Goal: Task Accomplishment & Management: Use online tool/utility

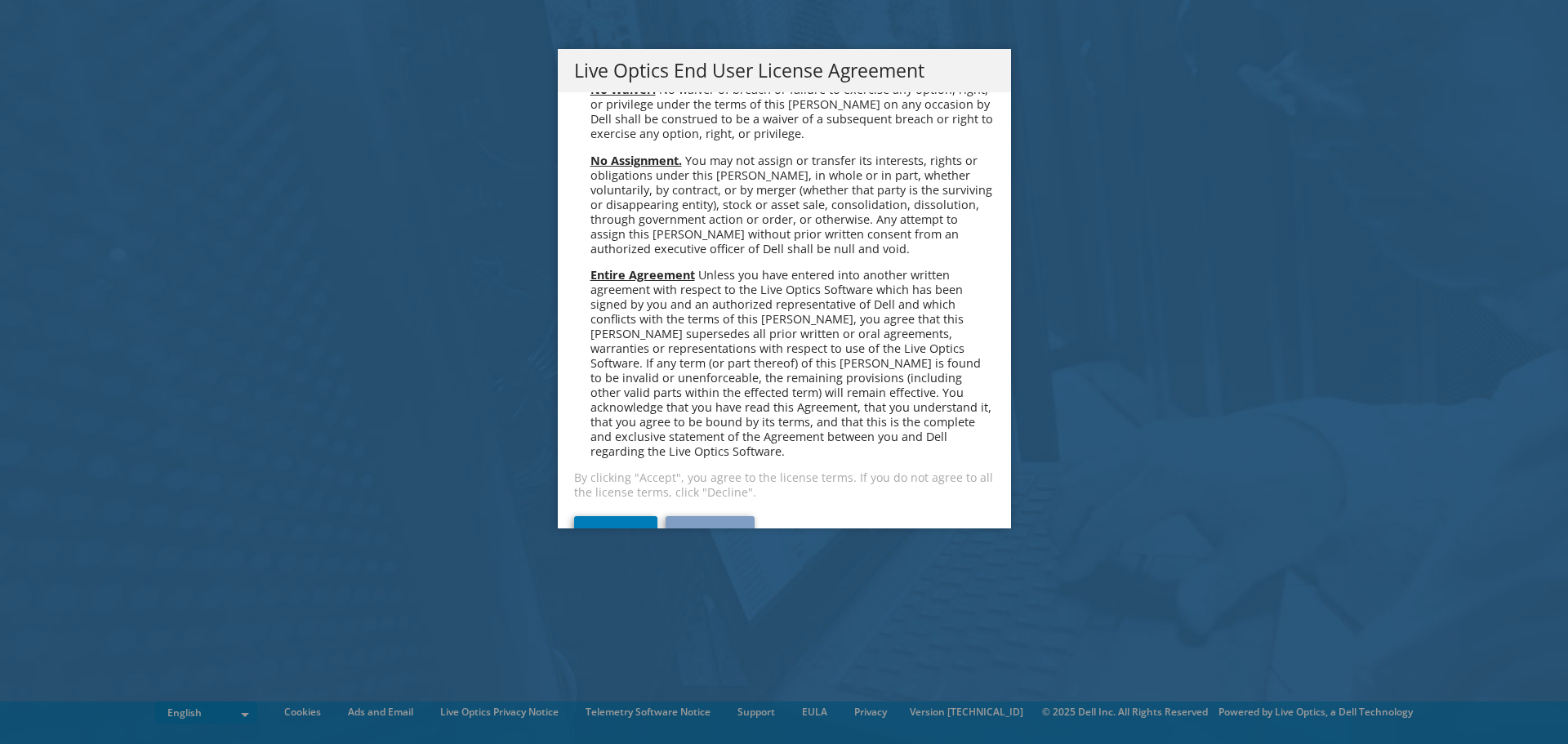
scroll to position [6179, 0]
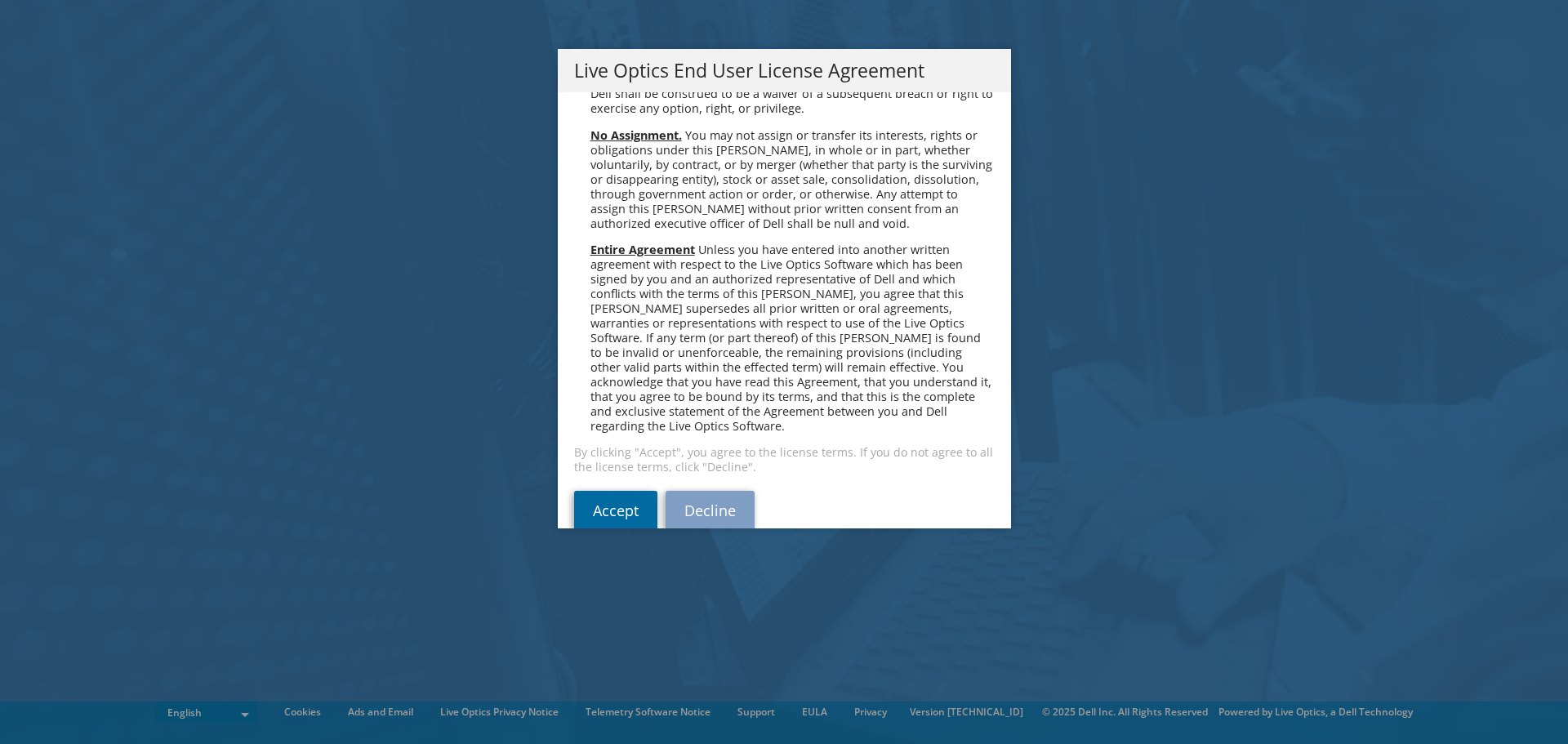
click at [609, 491] on link "Accept" at bounding box center [616, 510] width 83 height 39
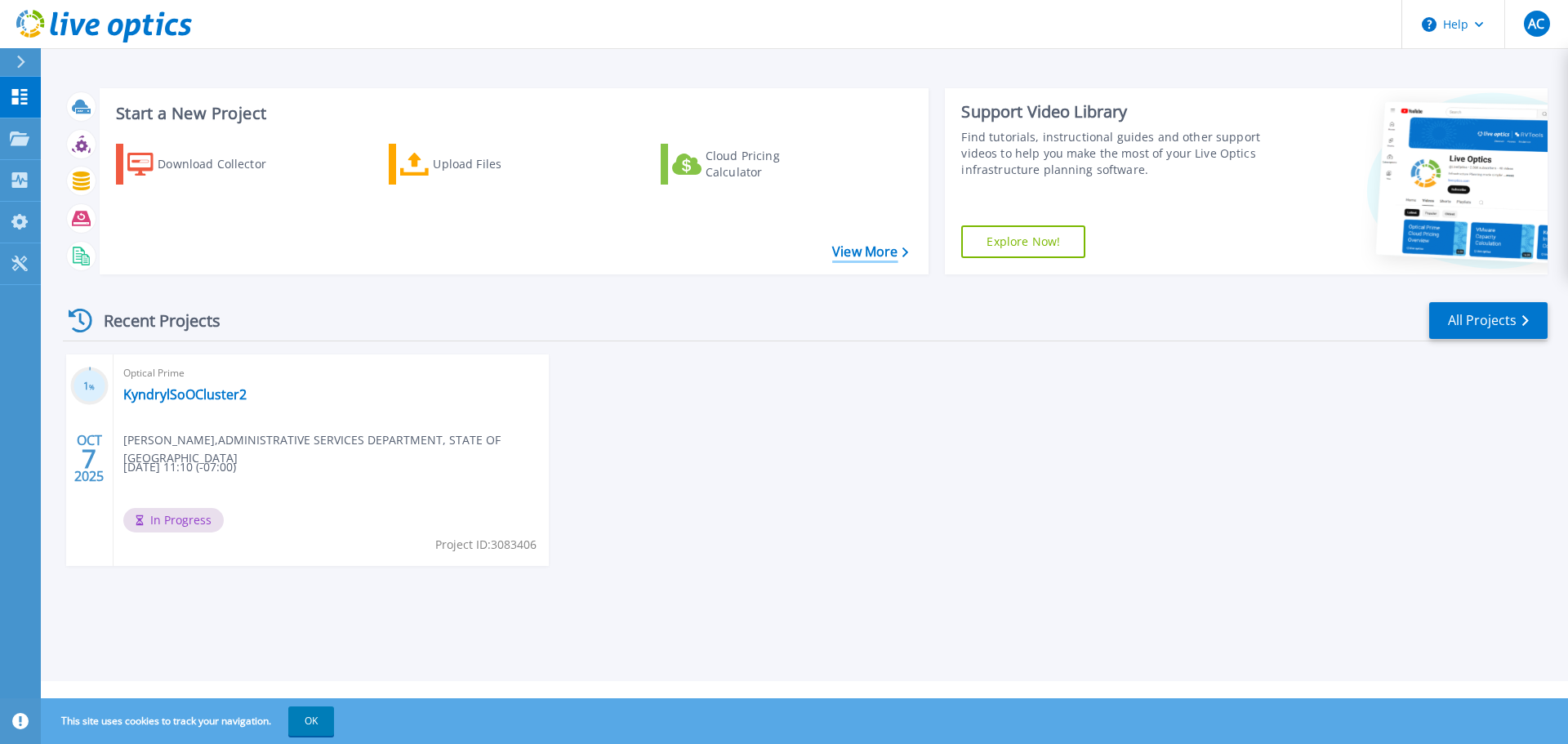
click at [854, 252] on link "View More" at bounding box center [870, 252] width 76 height 15
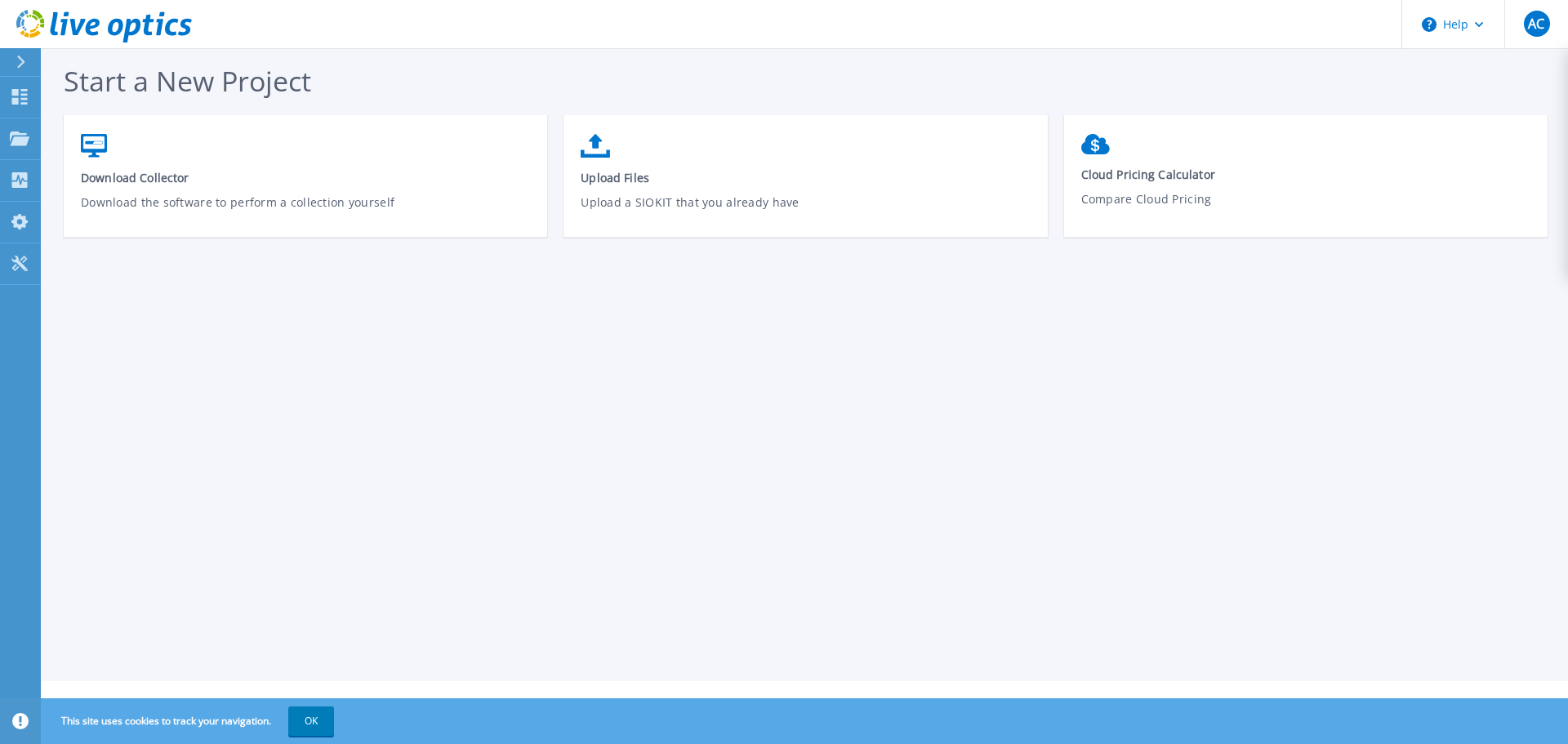
click at [18, 60] on icon at bounding box center [20, 61] width 9 height 13
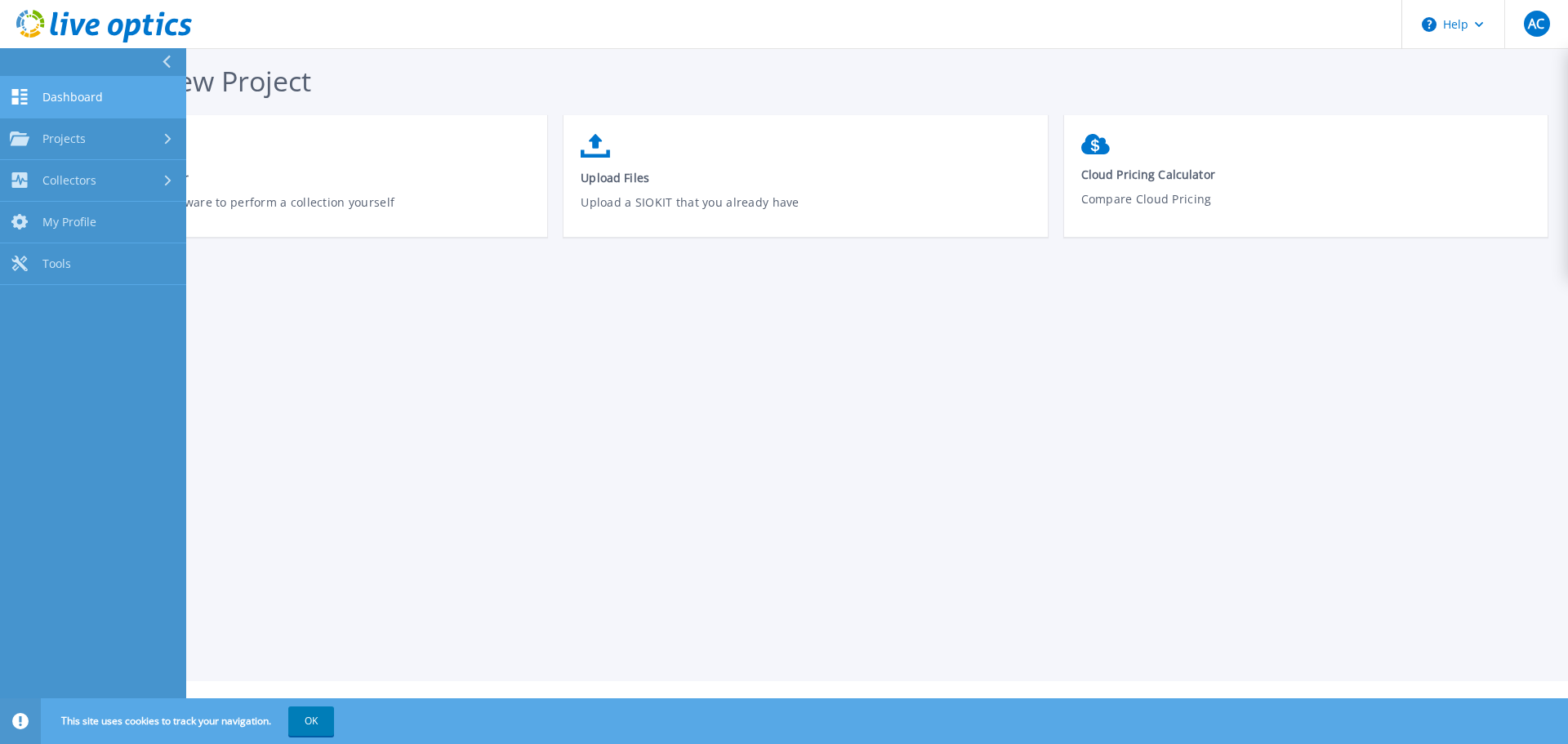
click at [46, 89] on link "Dashboard Dashboard" at bounding box center [93, 97] width 187 height 42
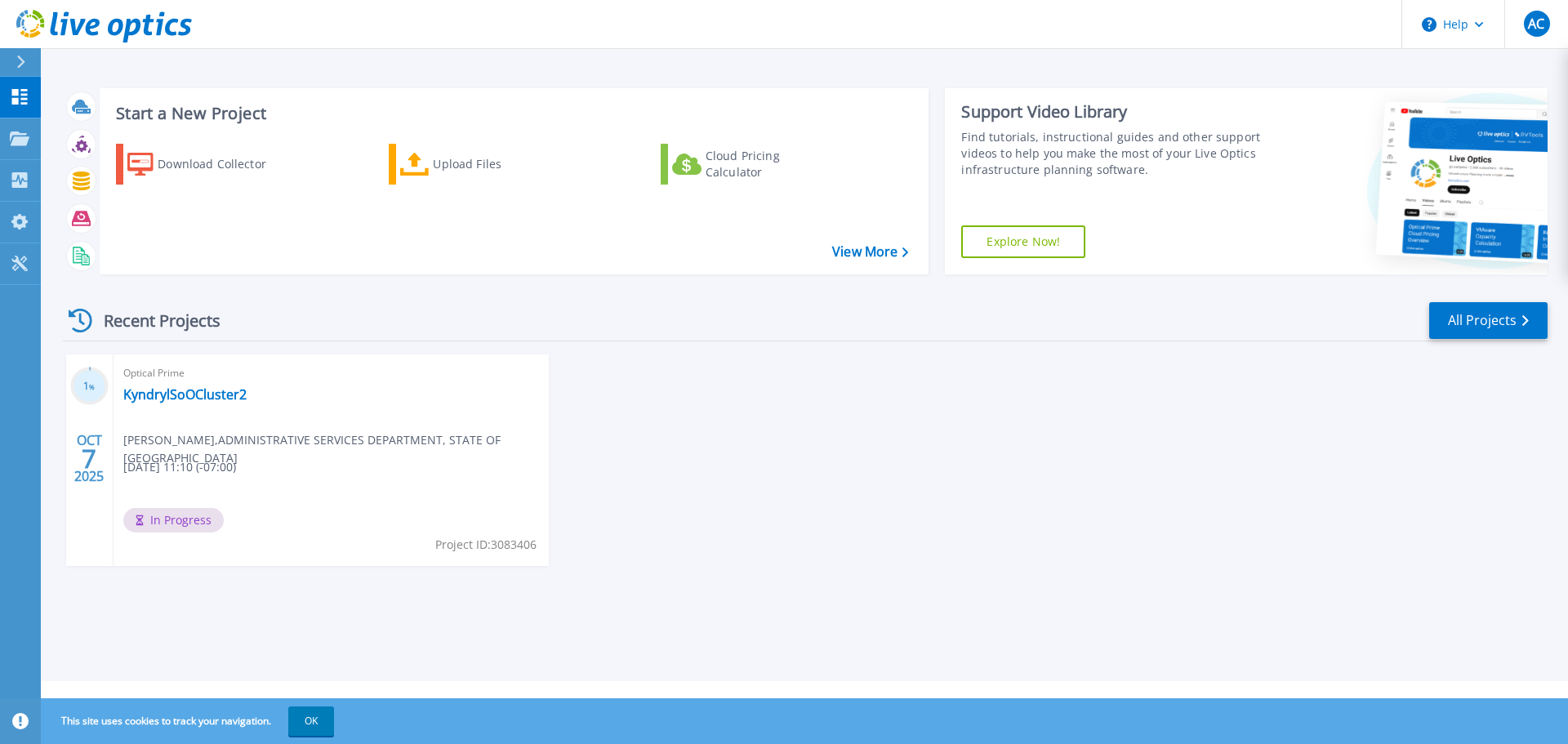
click at [271, 492] on div "Optical Prime KyndrylSoOCluster2 [PERSON_NAME] , ADMINISTRATIVE SERVICES DEPART…" at bounding box center [330, 460] width 435 height 211
click at [203, 513] on span "In Progress" at bounding box center [174, 520] width 101 height 25
